Goal: Transaction & Acquisition: Purchase product/service

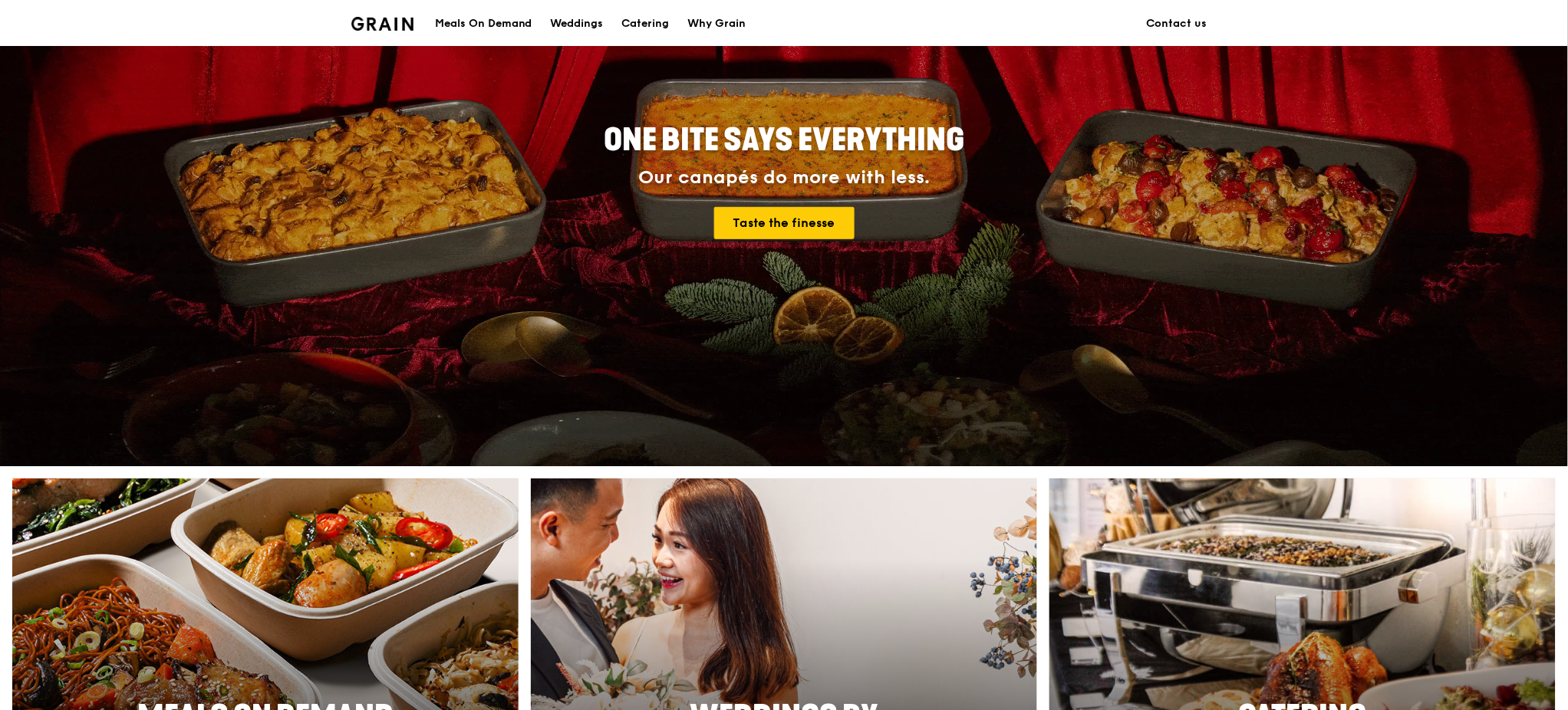
scroll to position [306, 0]
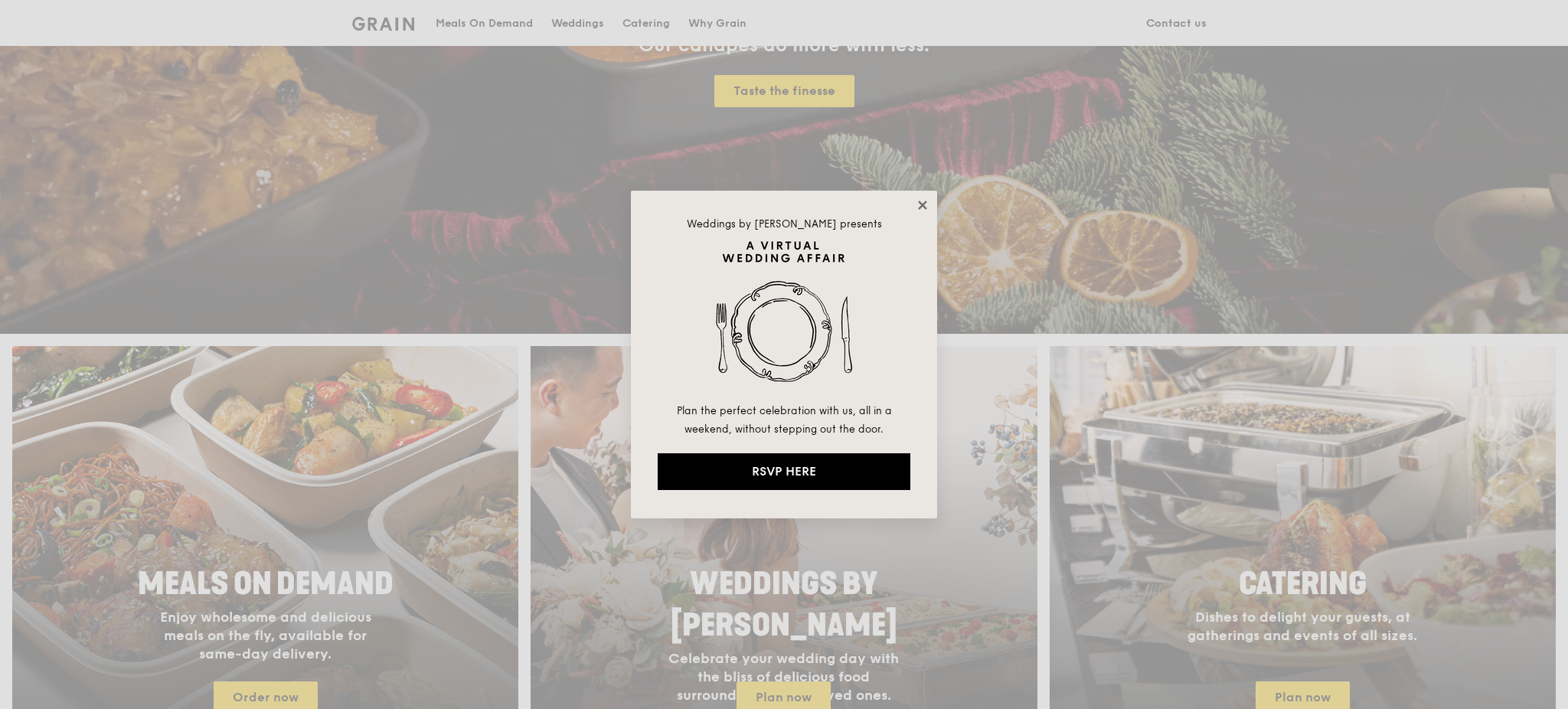
click at [922, 202] on icon at bounding box center [922, 205] width 14 height 14
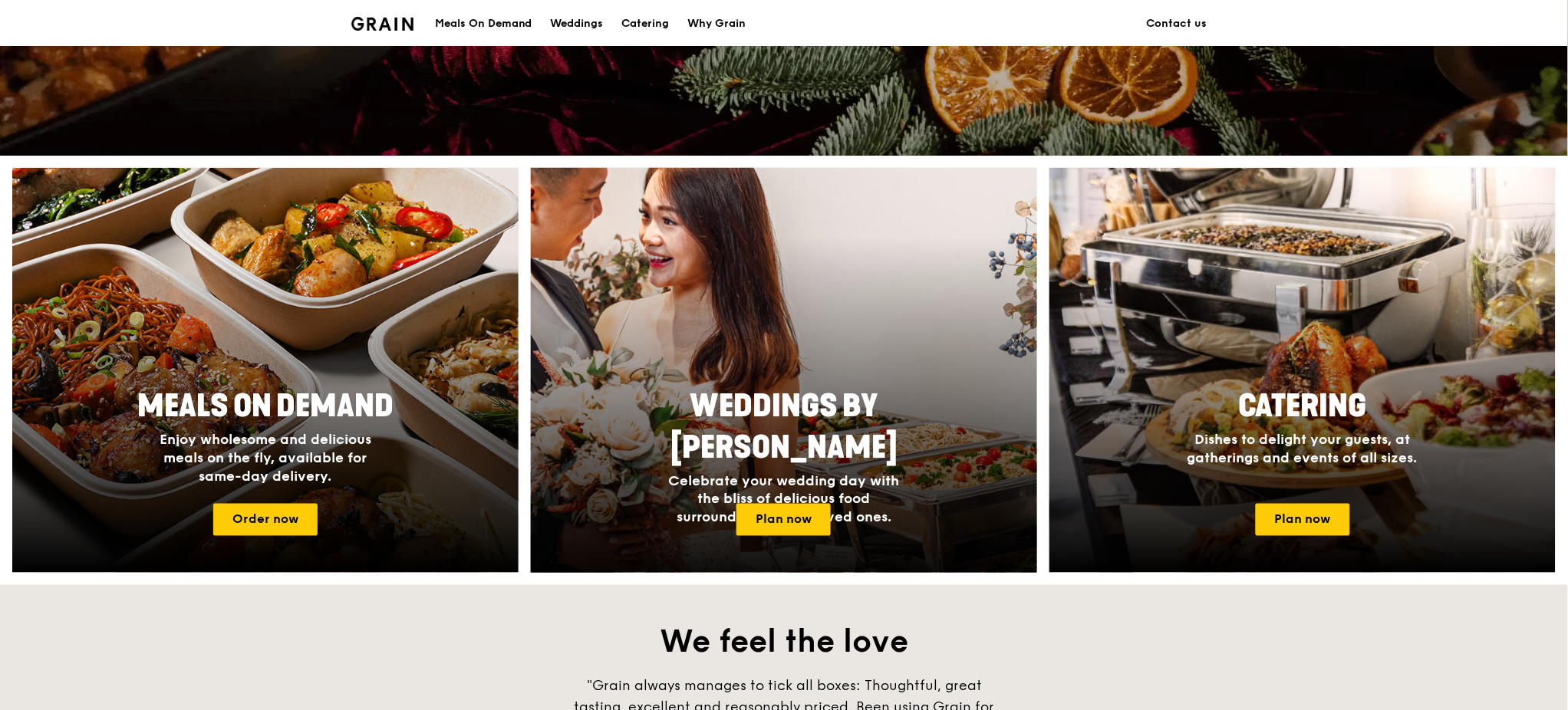
scroll to position [511, 0]
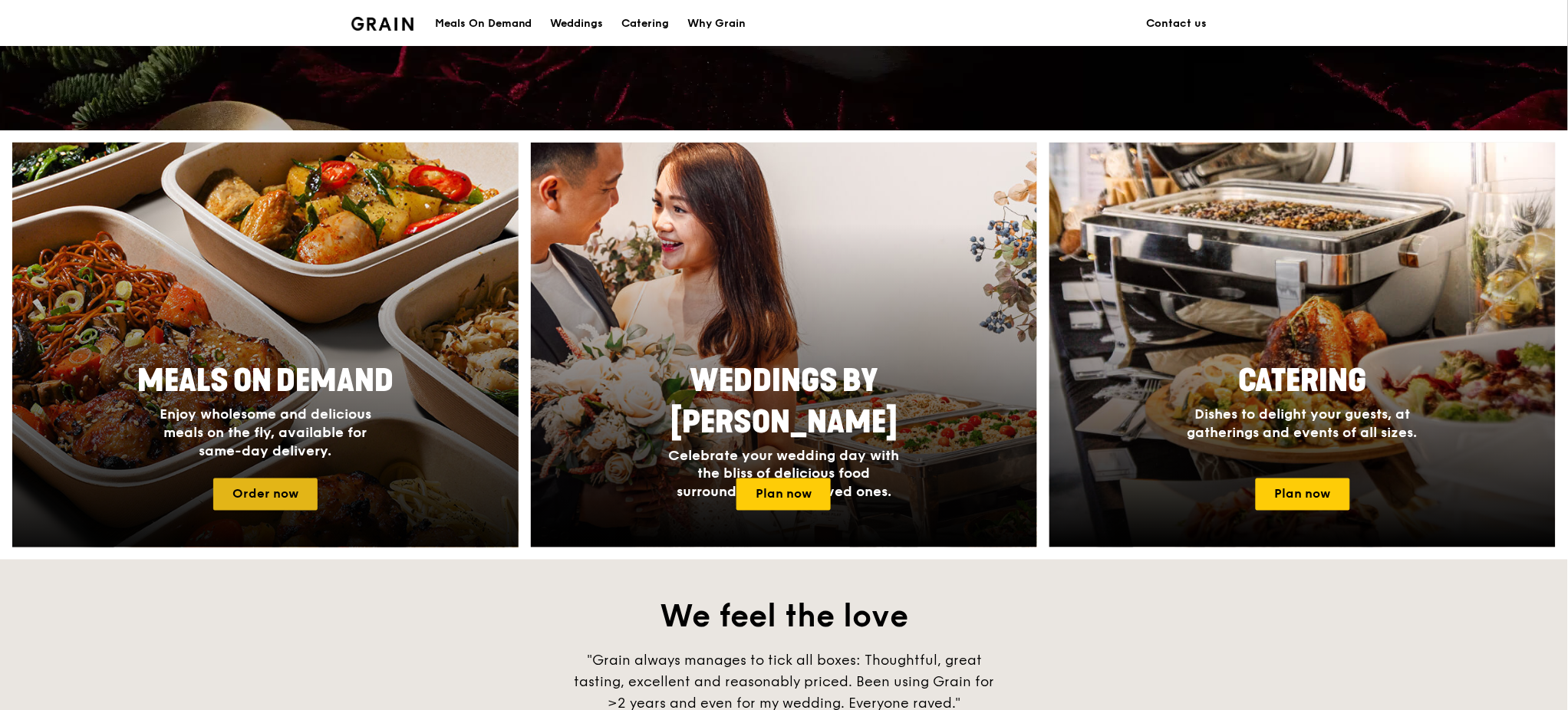
click at [269, 487] on link "Order now" at bounding box center [265, 493] width 104 height 32
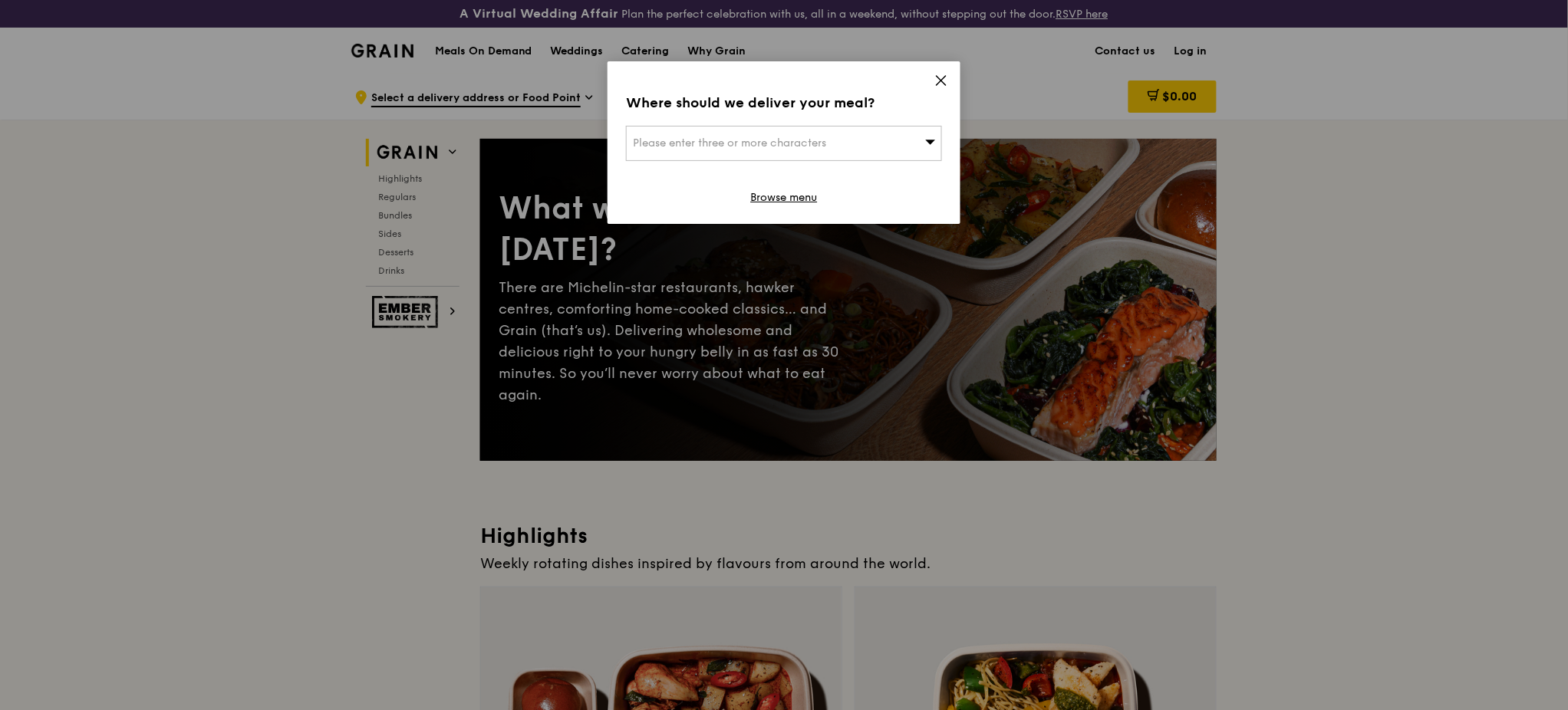
click at [941, 79] on icon at bounding box center [940, 80] width 14 height 14
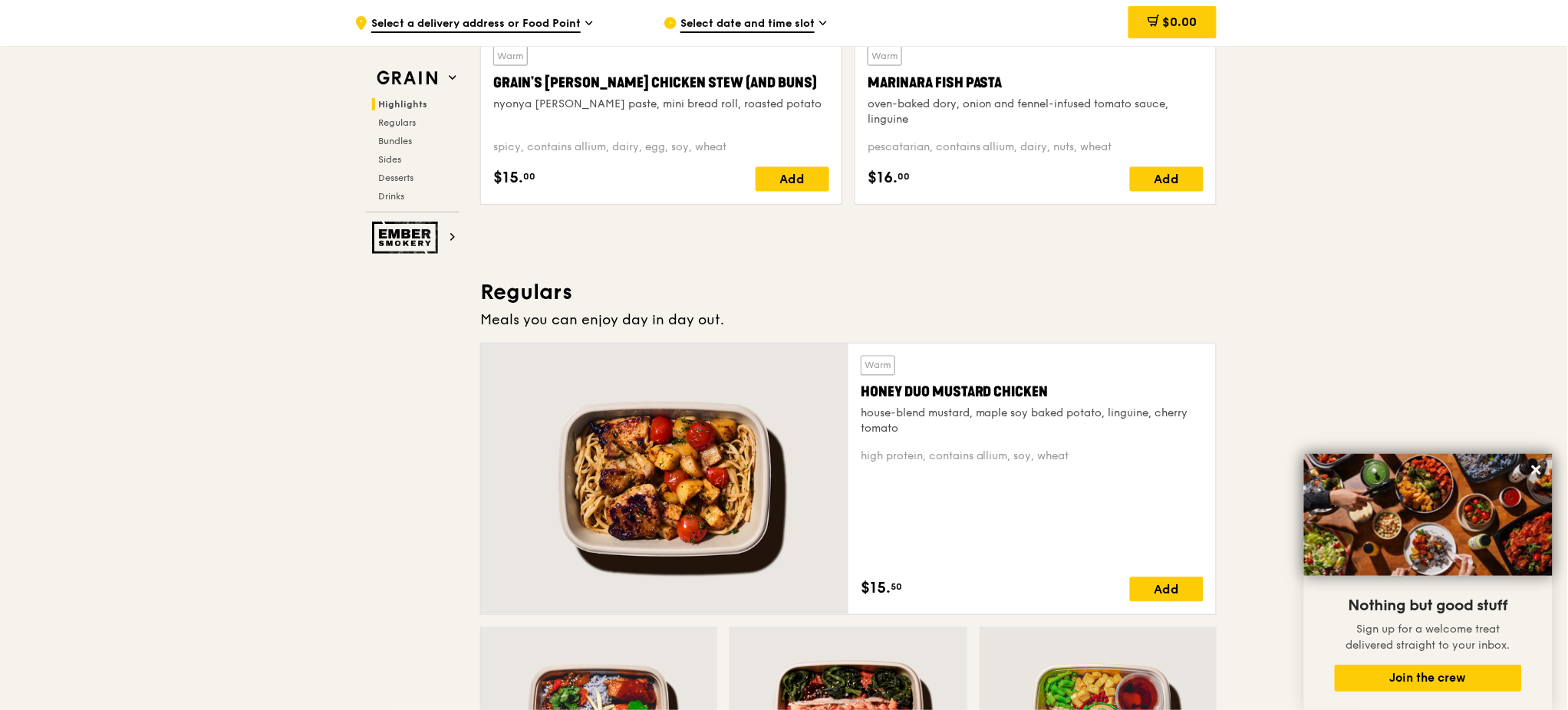
scroll to position [795, 0]
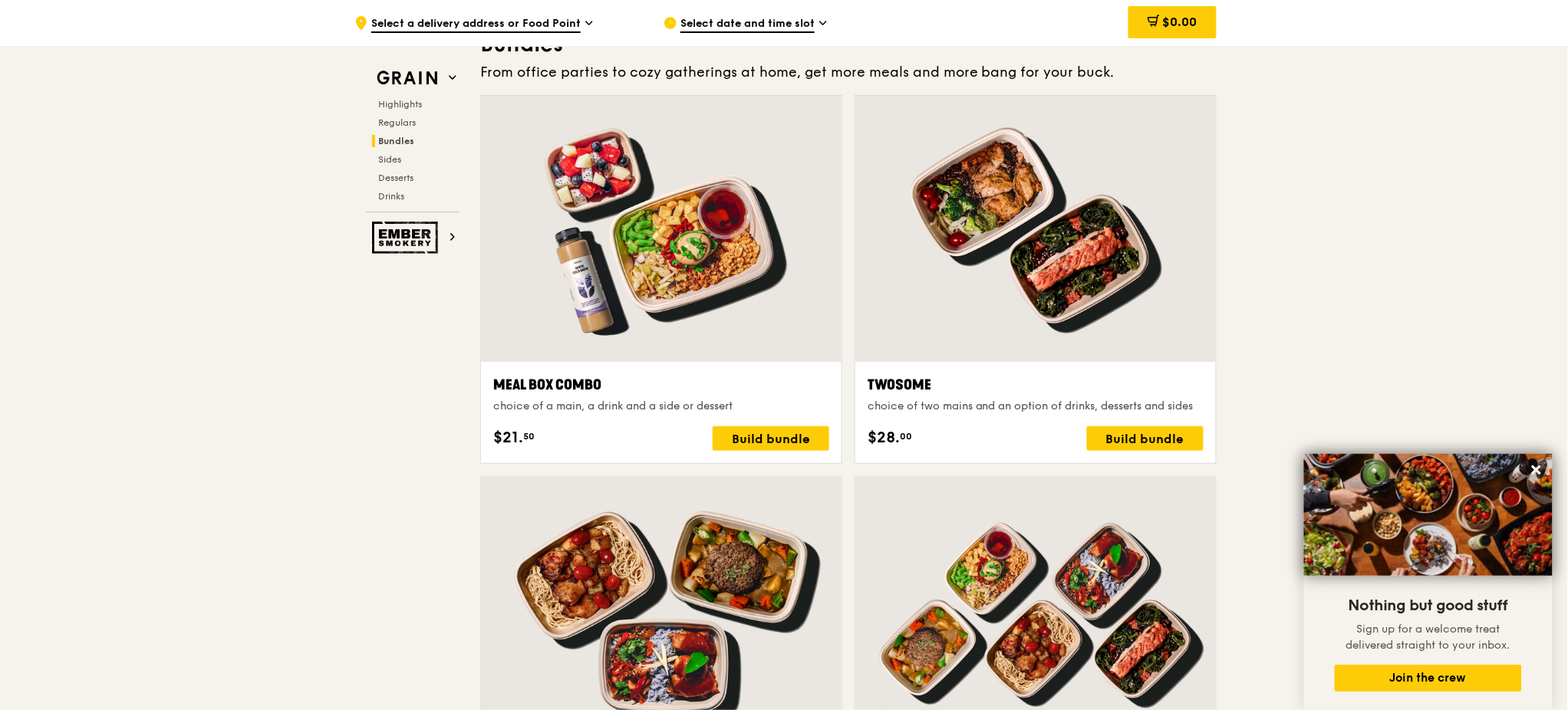
scroll to position [2329, 0]
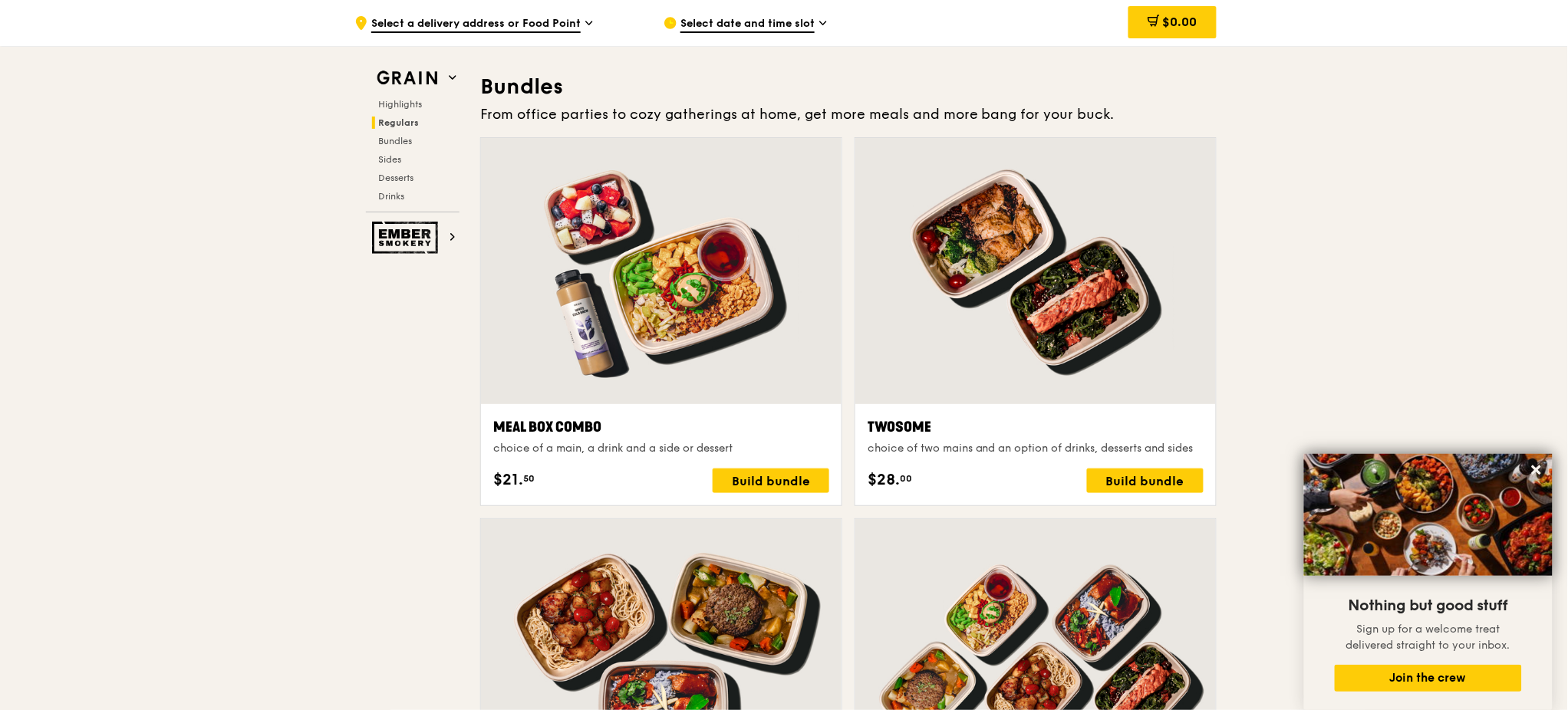
scroll to position [2328, 0]
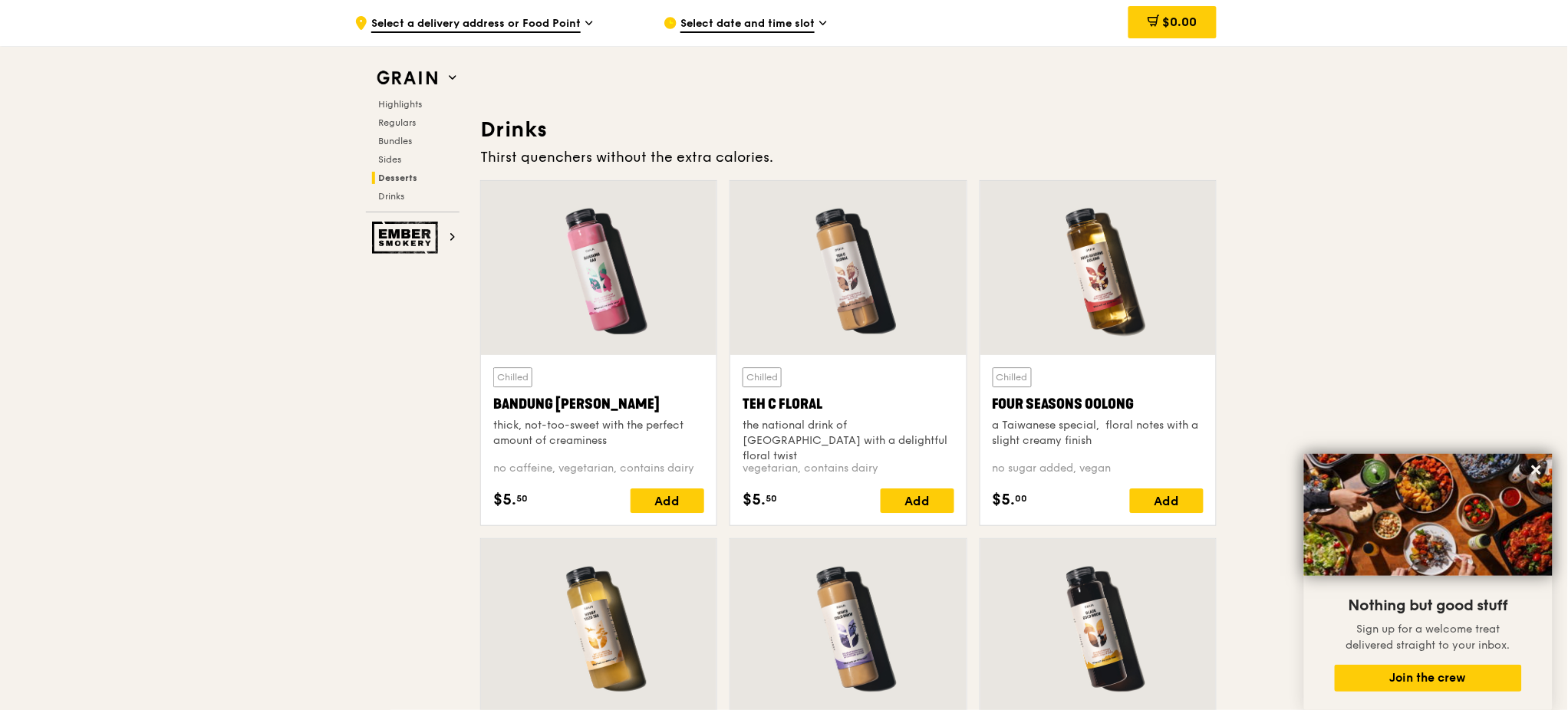
scroll to position [5261, 0]
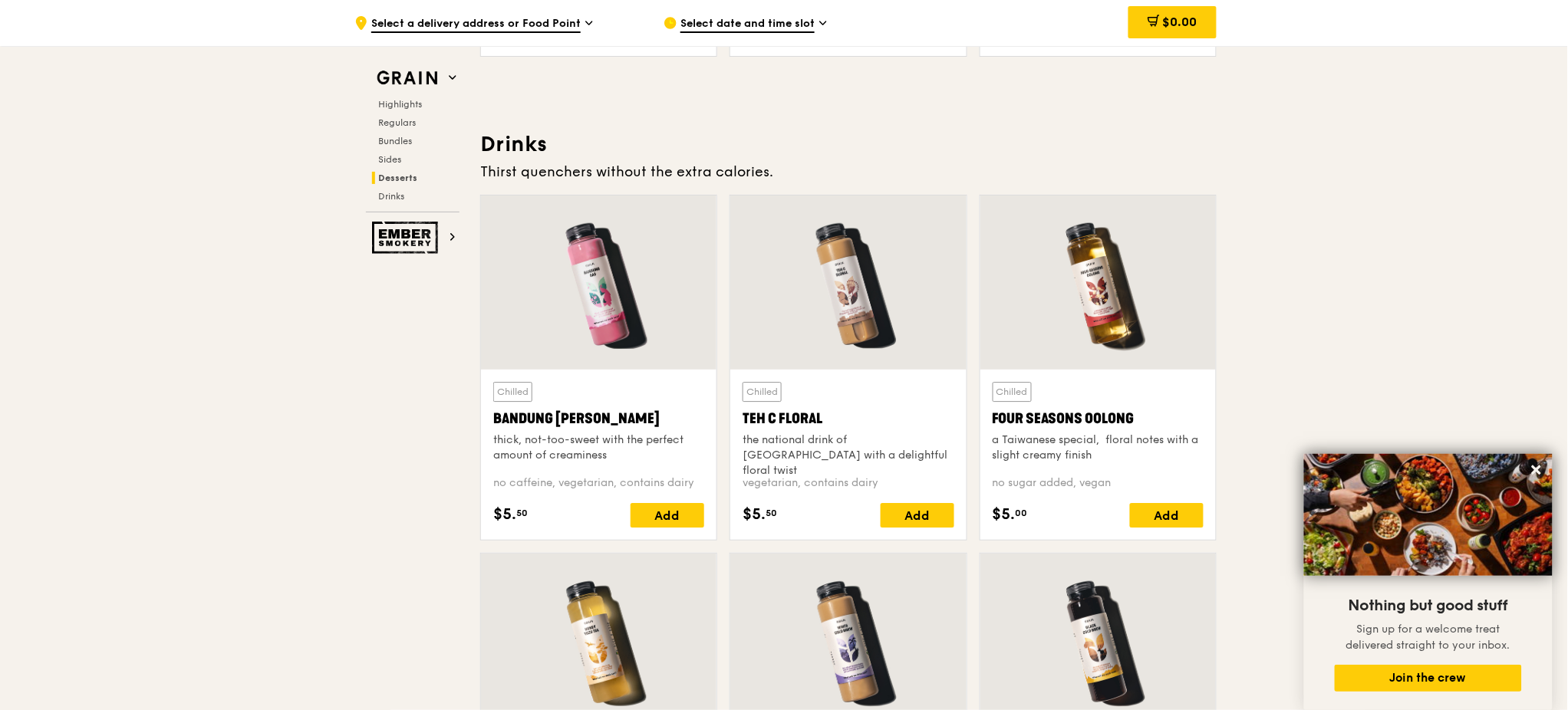
click at [1395, 568] on img at bounding box center [1428, 514] width 249 height 122
